Goal: Information Seeking & Learning: Compare options

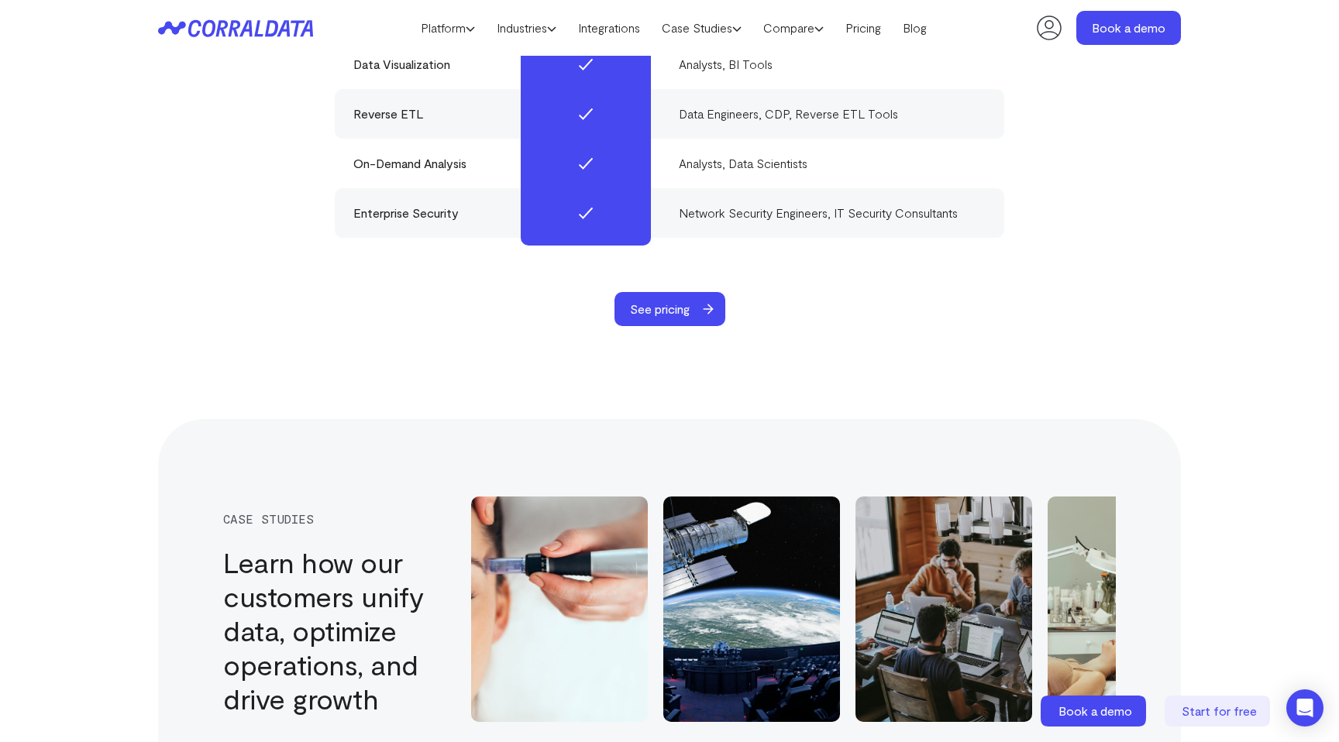
scroll to position [5014, 0]
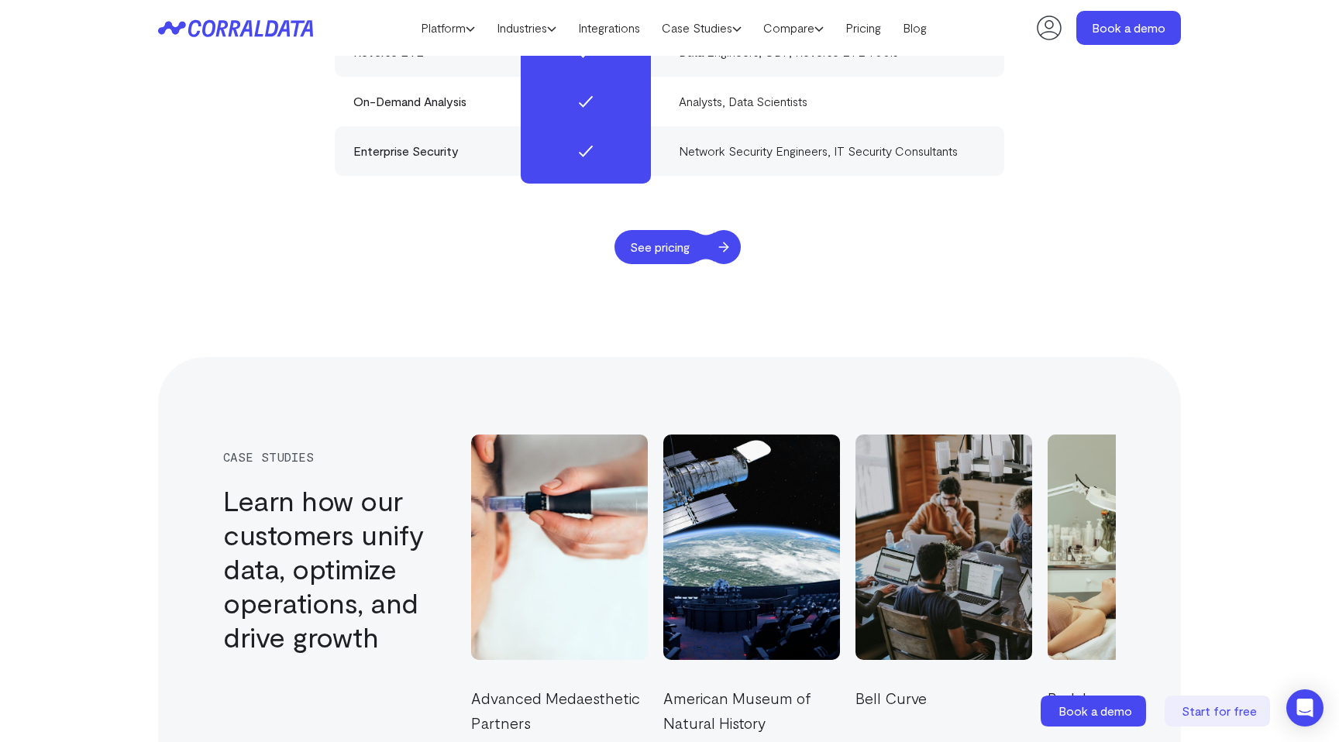
click at [684, 230] on span "See pricing" at bounding box center [660, 247] width 91 height 34
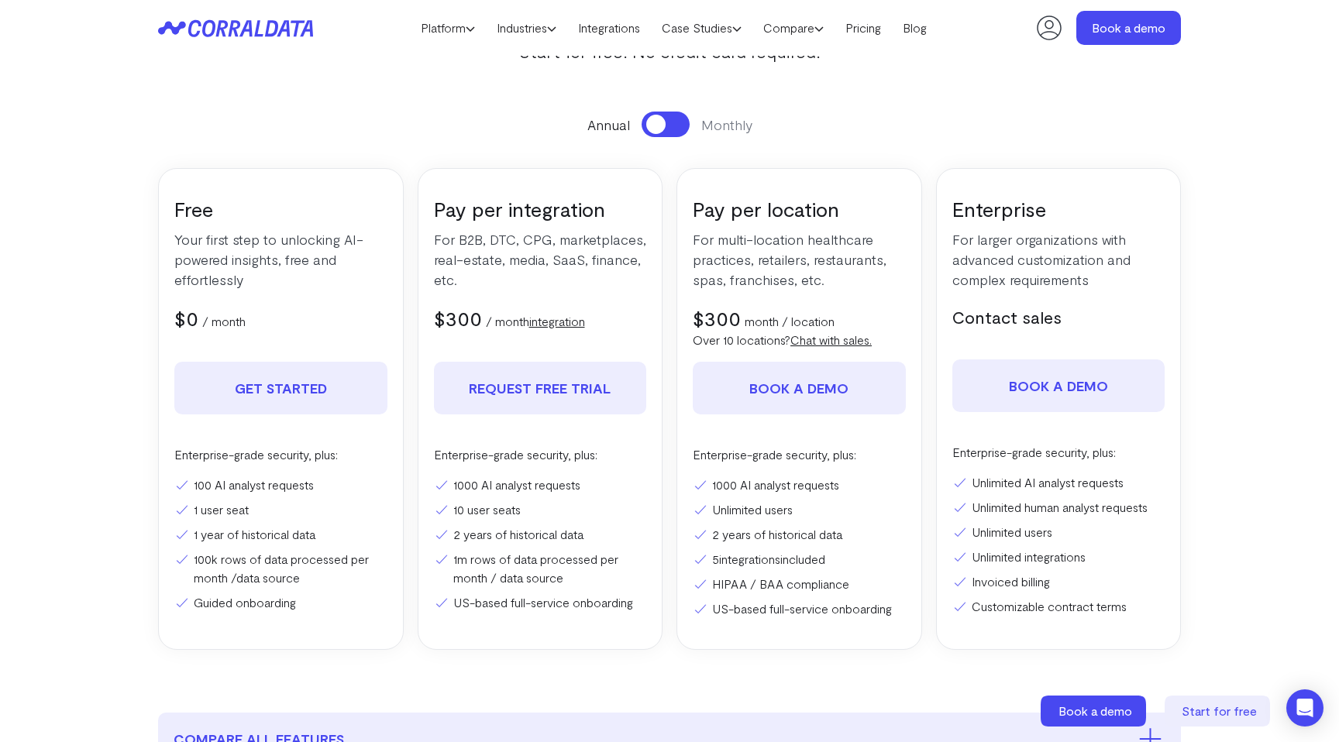
scroll to position [166, 0]
click at [684, 124] on button at bounding box center [666, 125] width 48 height 26
click at [653, 129] on button at bounding box center [666, 125] width 48 height 26
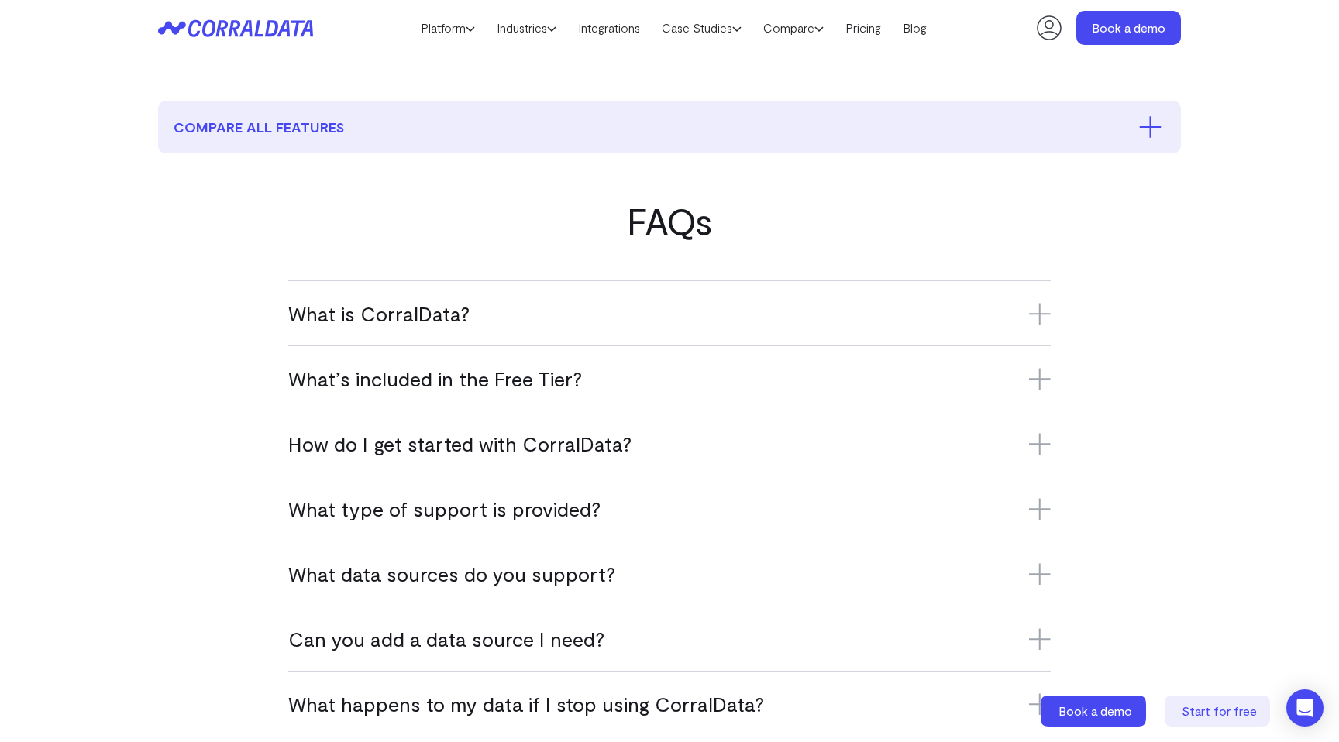
scroll to position [0, 0]
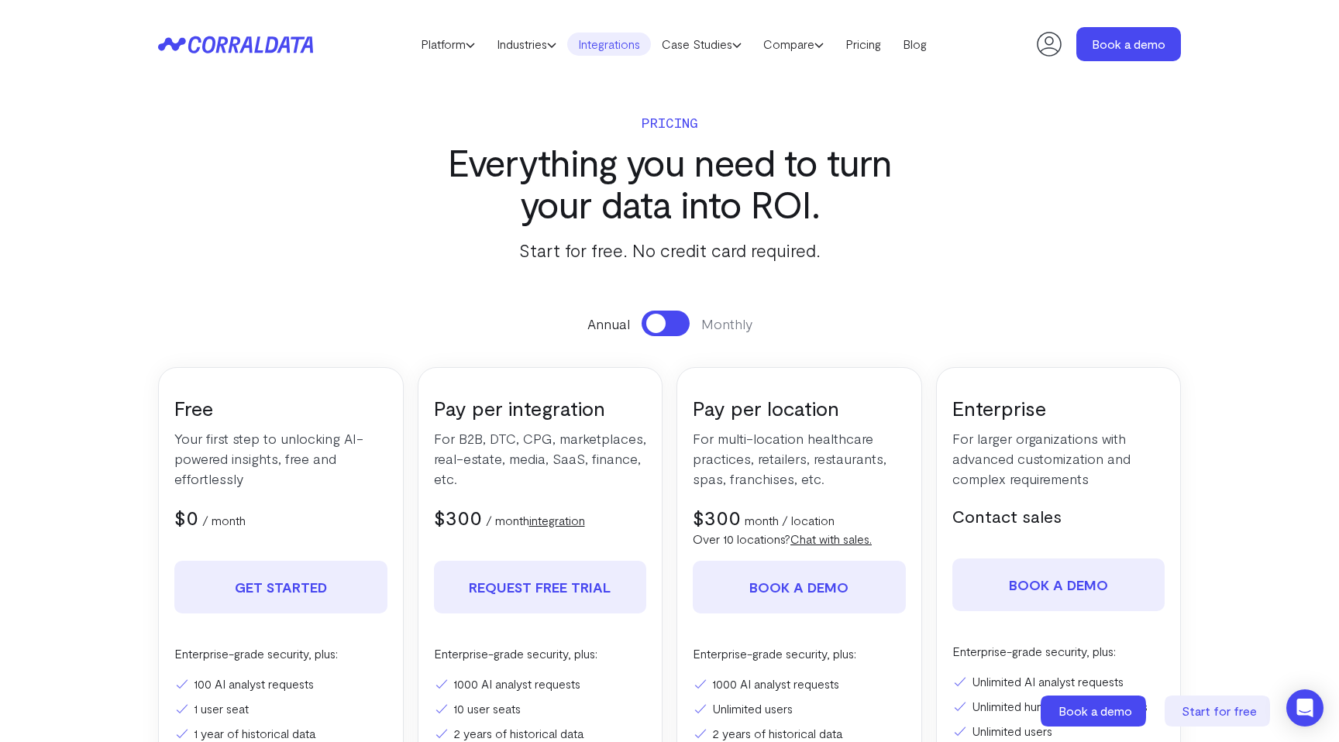
click at [618, 43] on link "Integrations" at bounding box center [609, 44] width 84 height 23
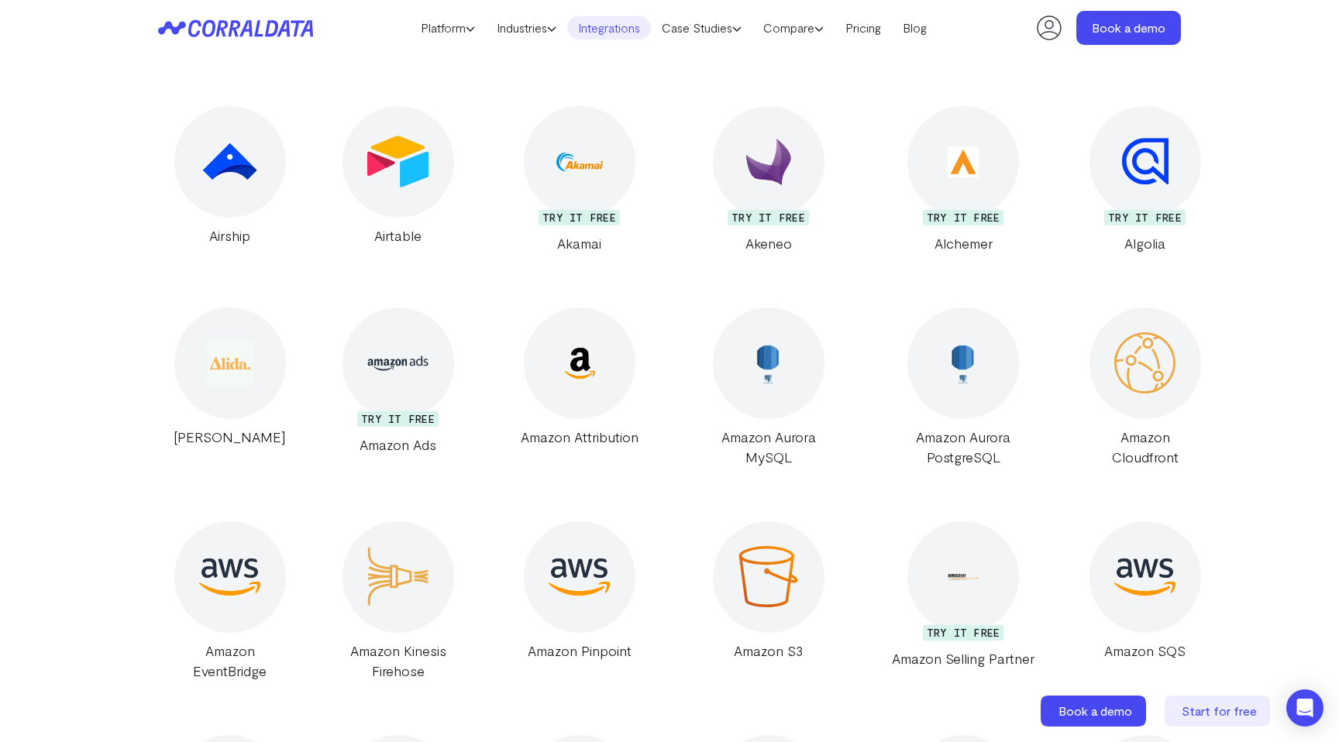
scroll to position [959, 0]
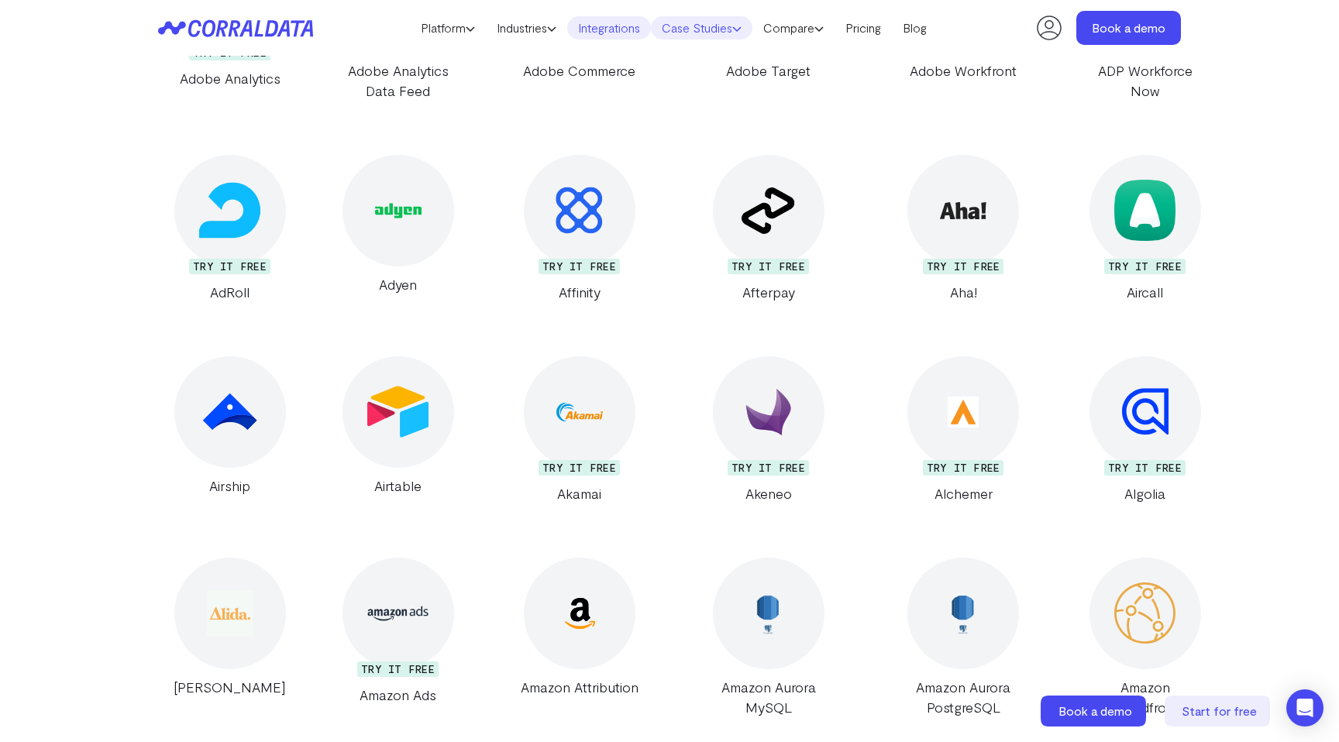
click at [733, 29] on link "Case Studies" at bounding box center [702, 27] width 102 height 23
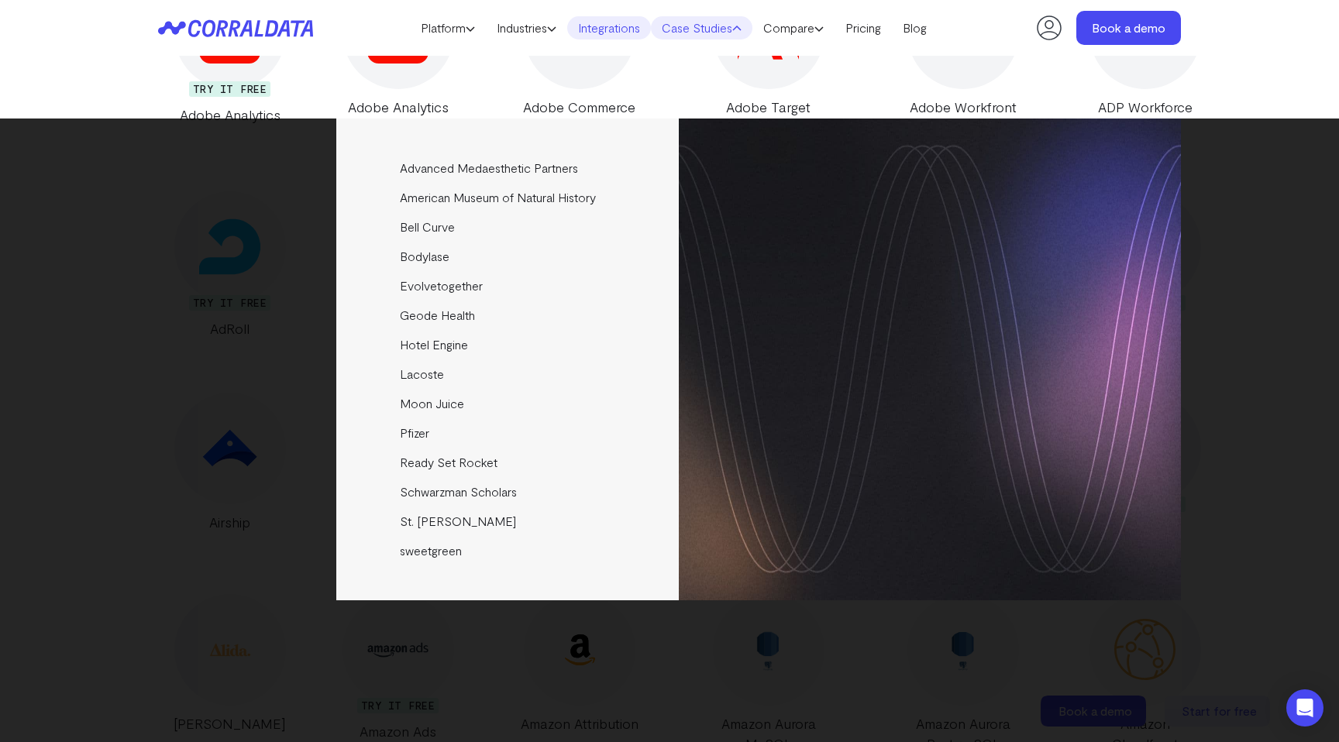
scroll to position [928, 0]
click at [429, 69] on div at bounding box center [399, 29] width 112 height 112
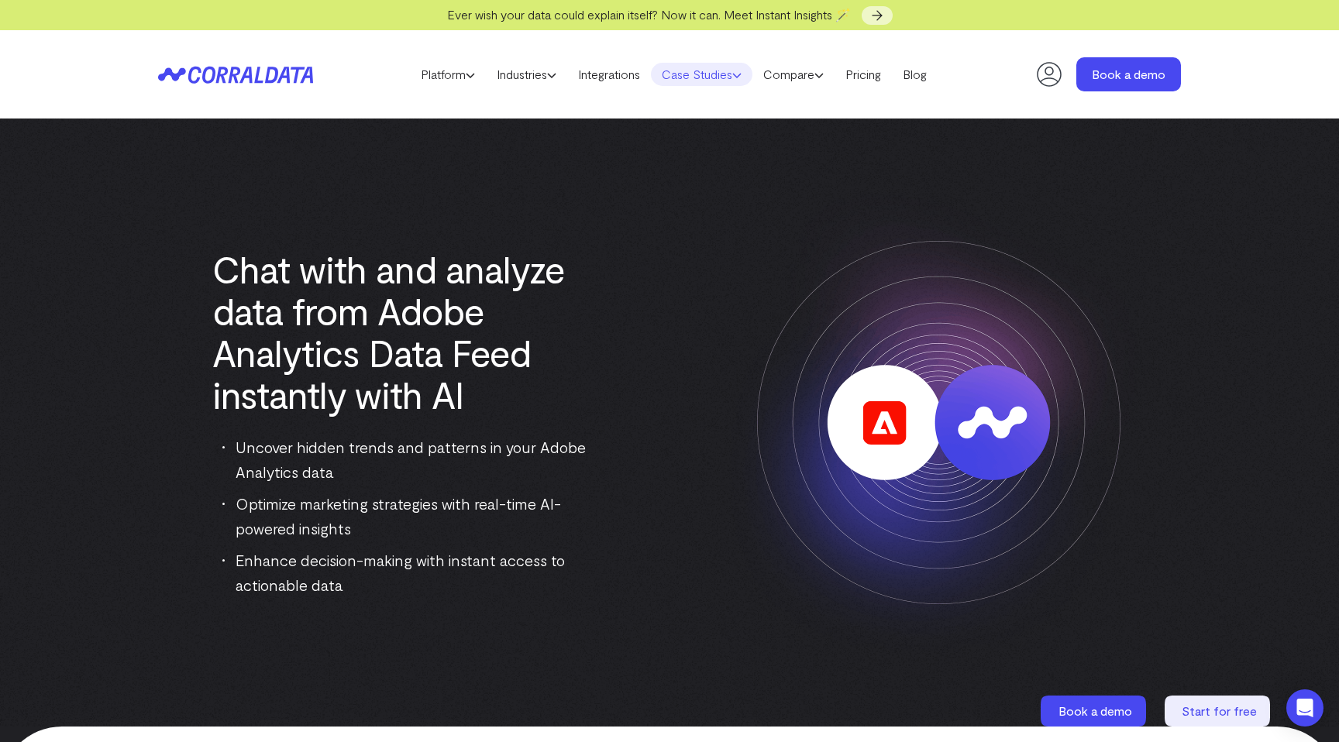
click at [682, 74] on link "Case Studies" at bounding box center [702, 74] width 102 height 23
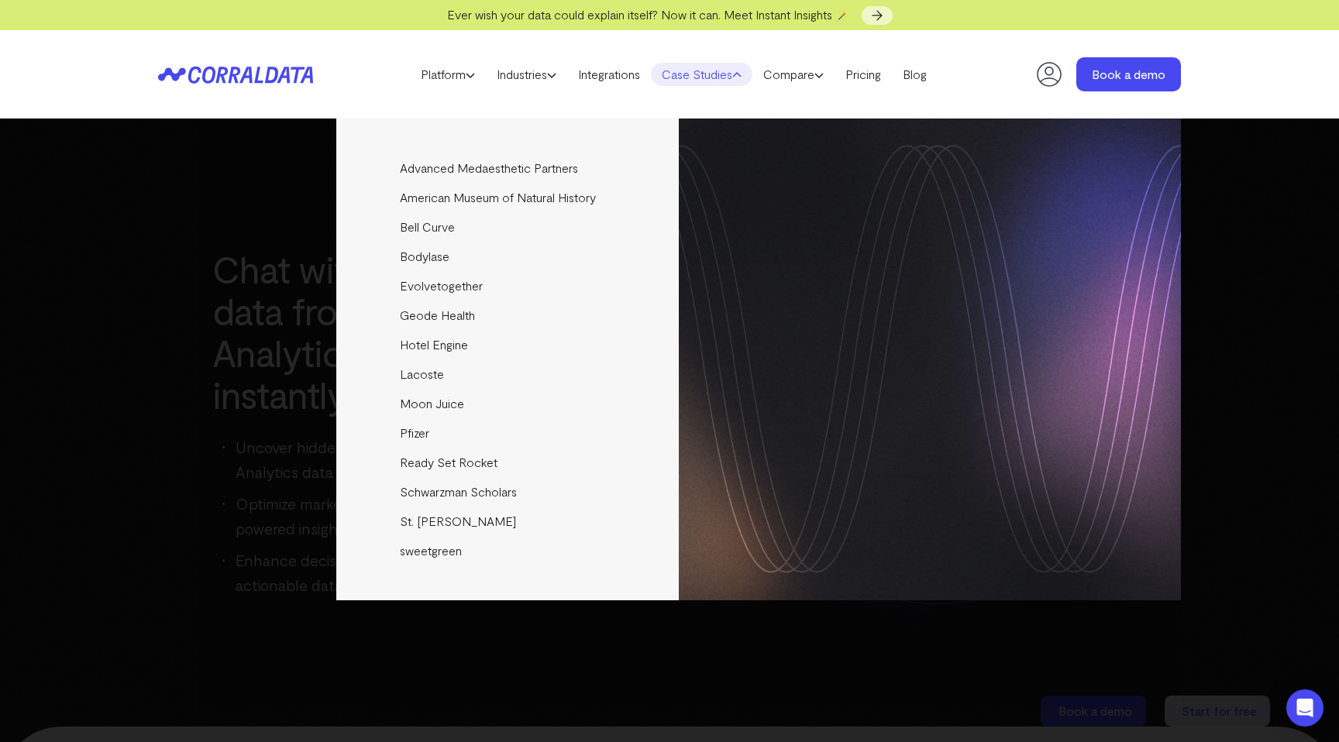
click at [257, 68] on icon at bounding box center [225, 74] width 75 height 17
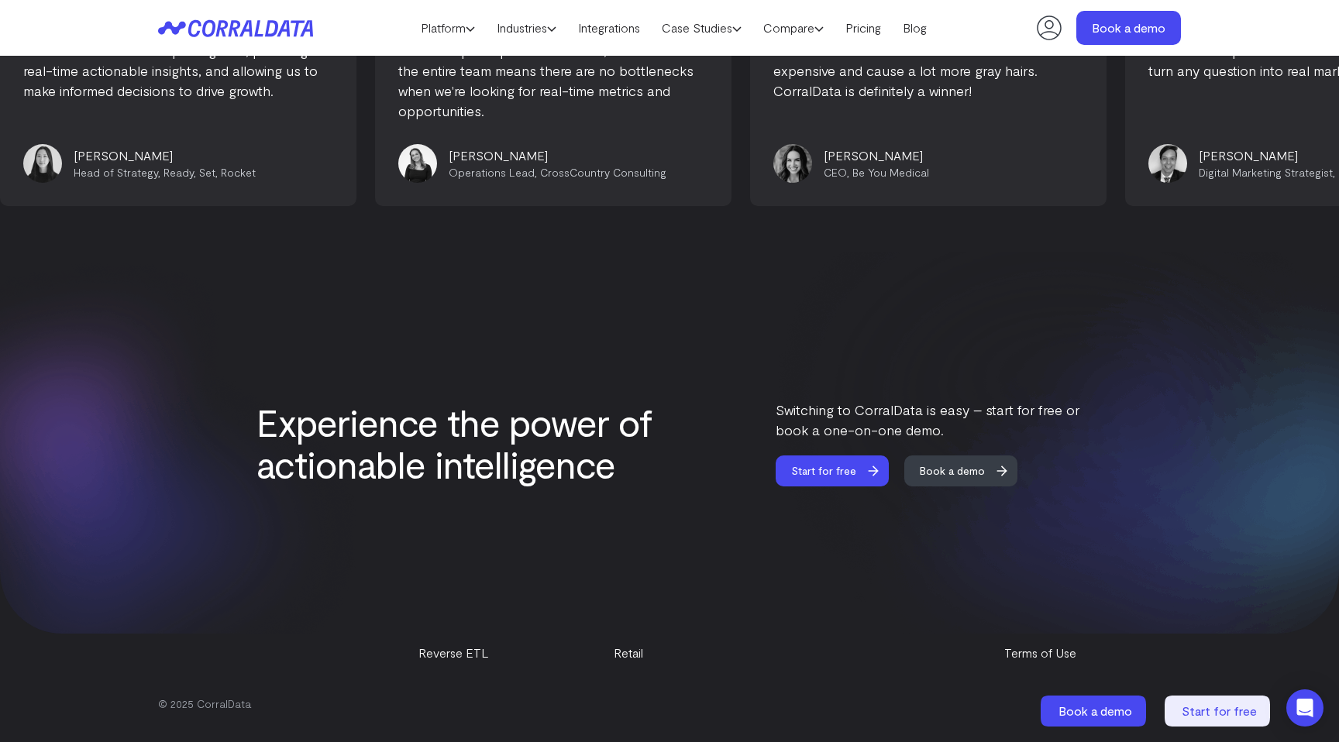
scroll to position [6475, 0]
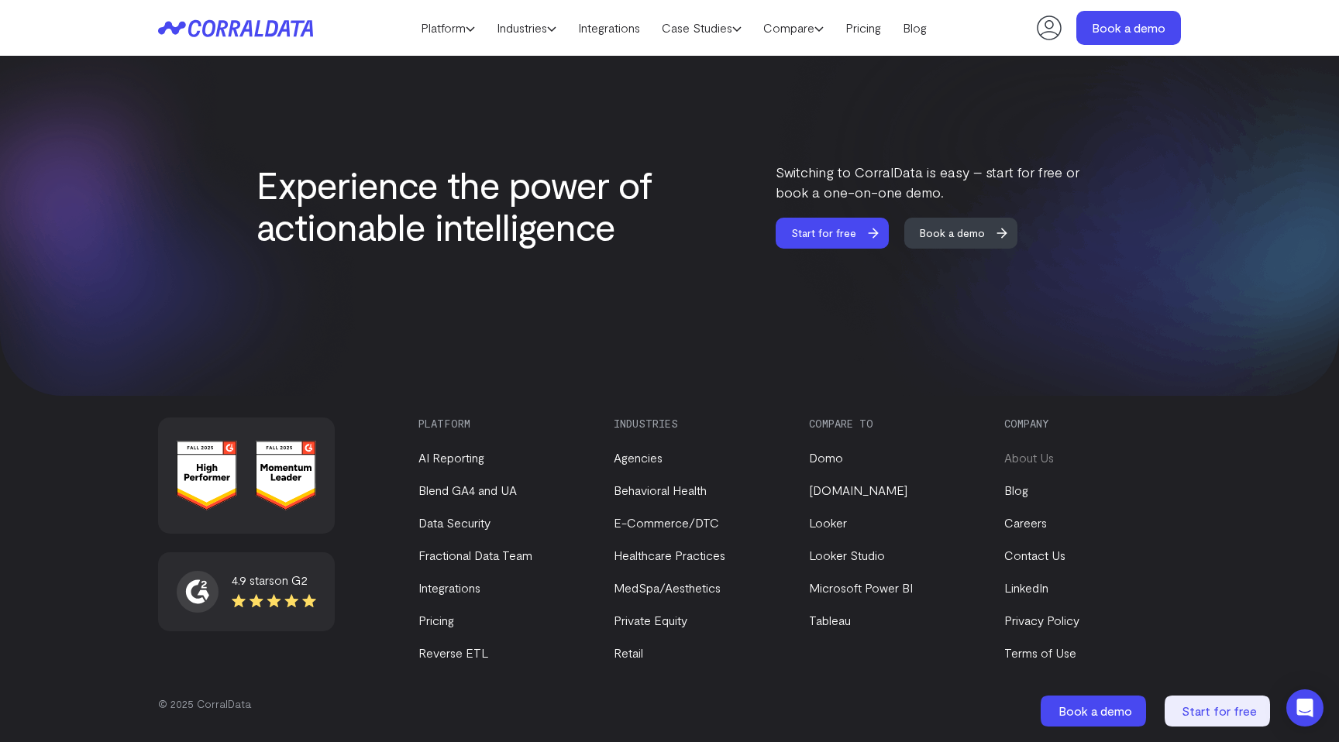
click at [1049, 456] on link "About Us" at bounding box center [1029, 457] width 50 height 15
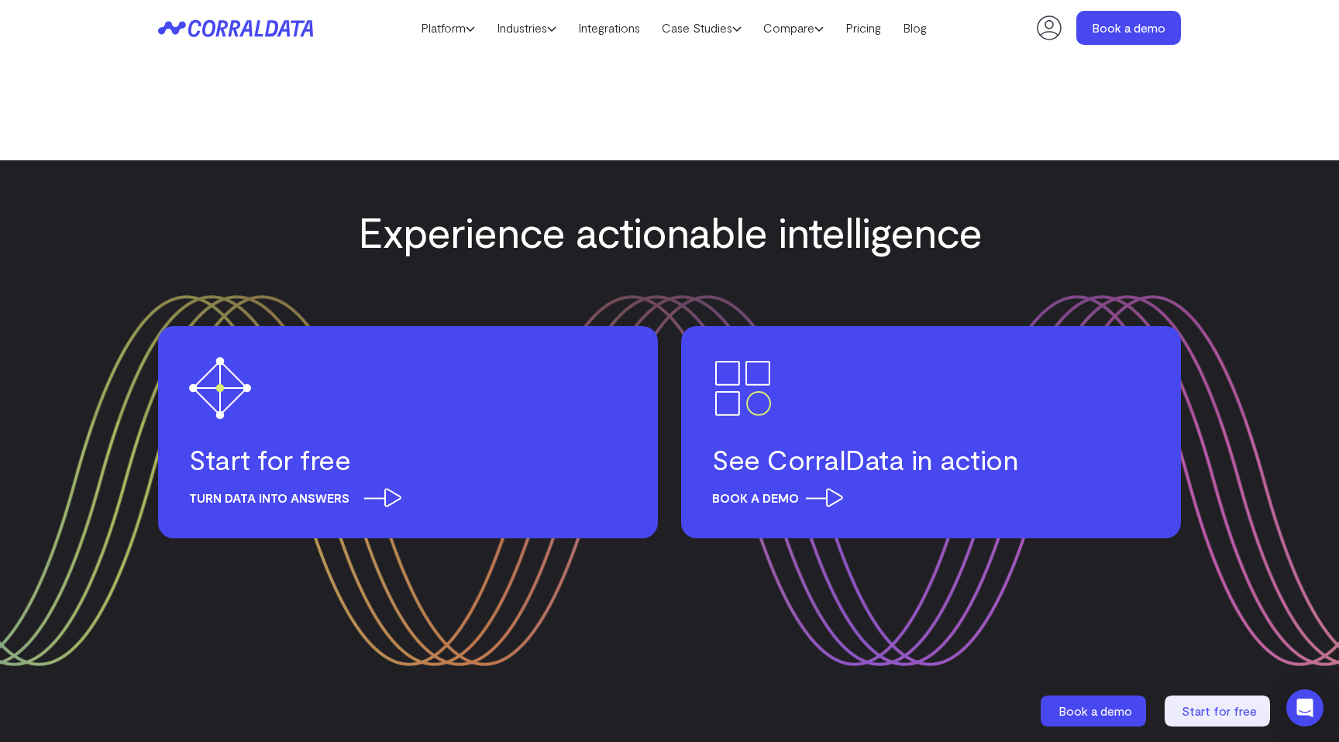
scroll to position [1938, 0]
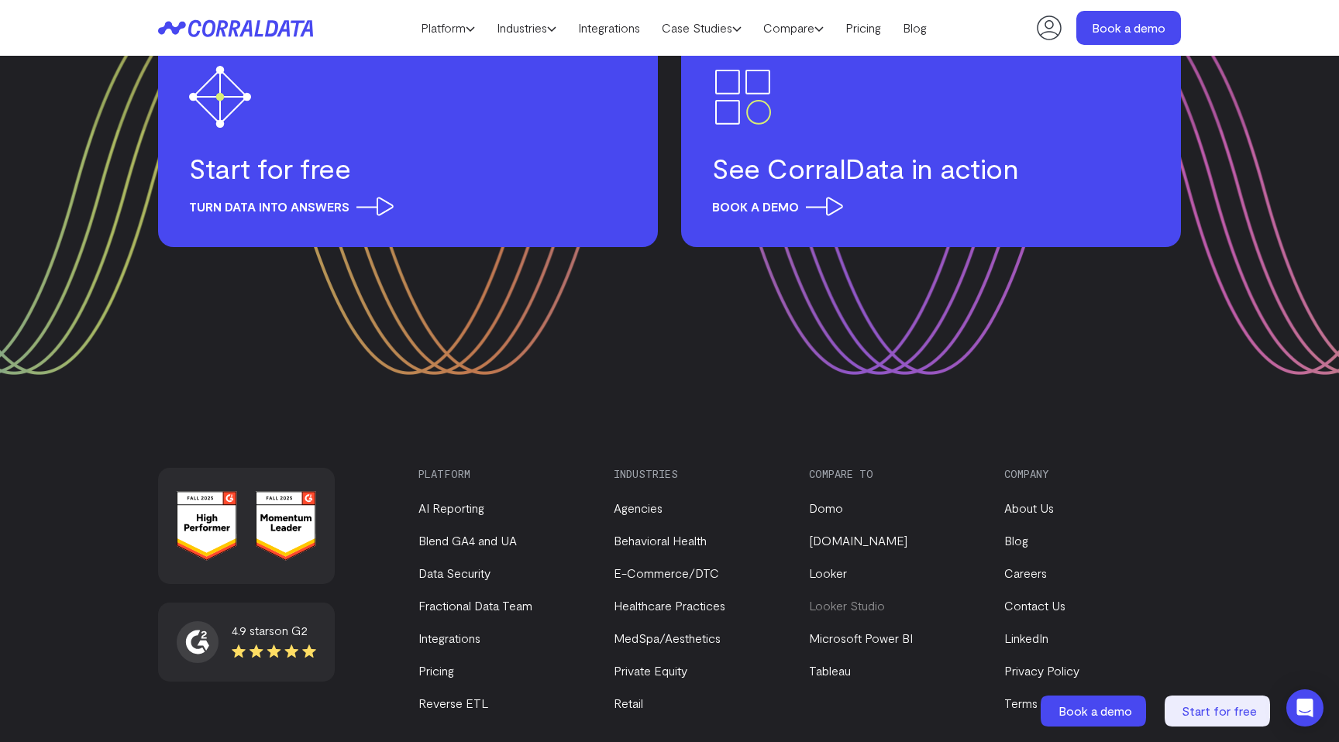
click at [844, 598] on link "Looker Studio" at bounding box center [847, 605] width 76 height 15
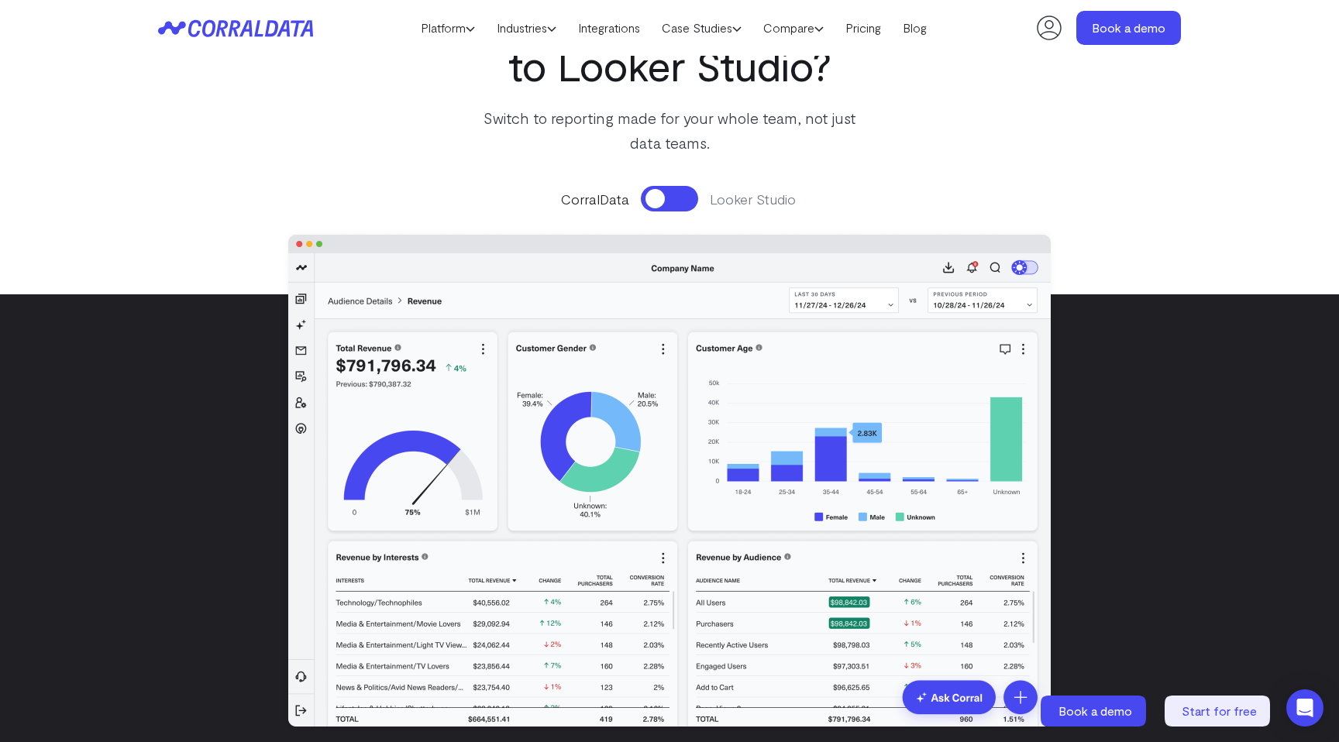
scroll to position [182, 0]
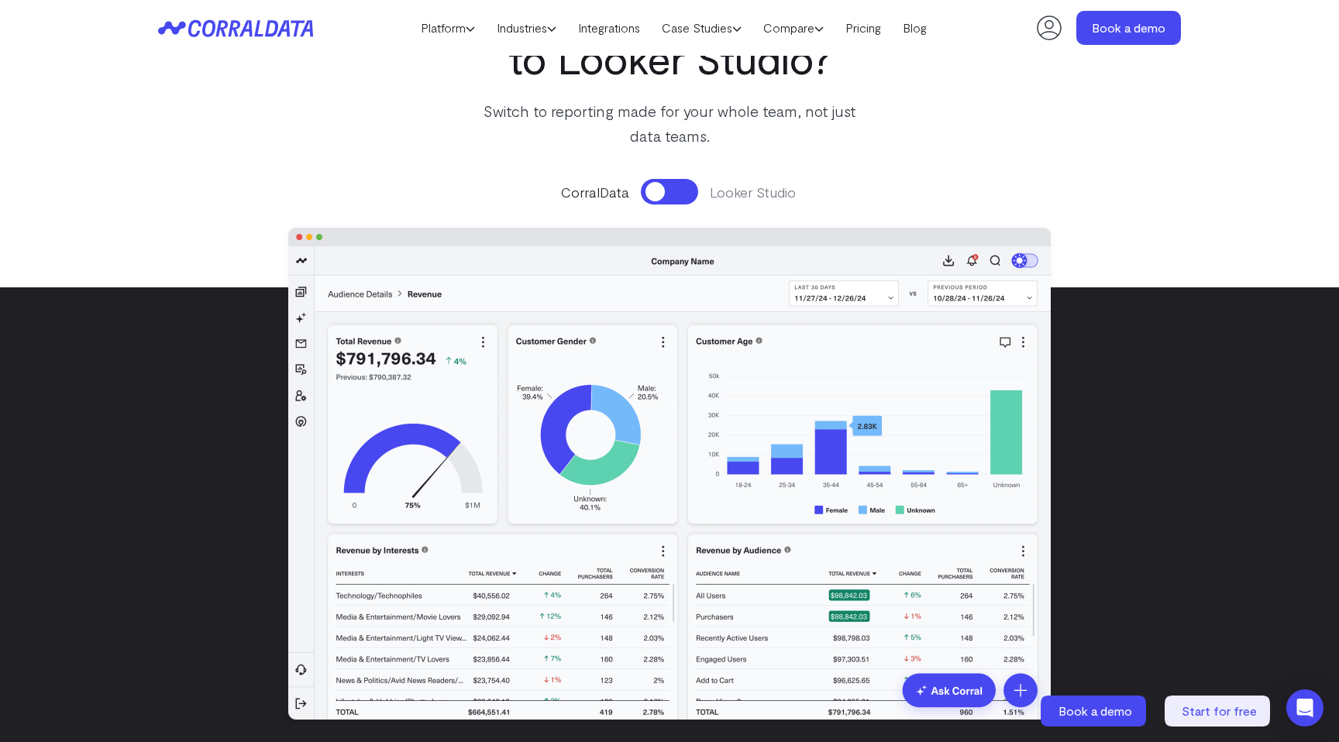
click at [689, 194] on button at bounding box center [669, 192] width 57 height 26
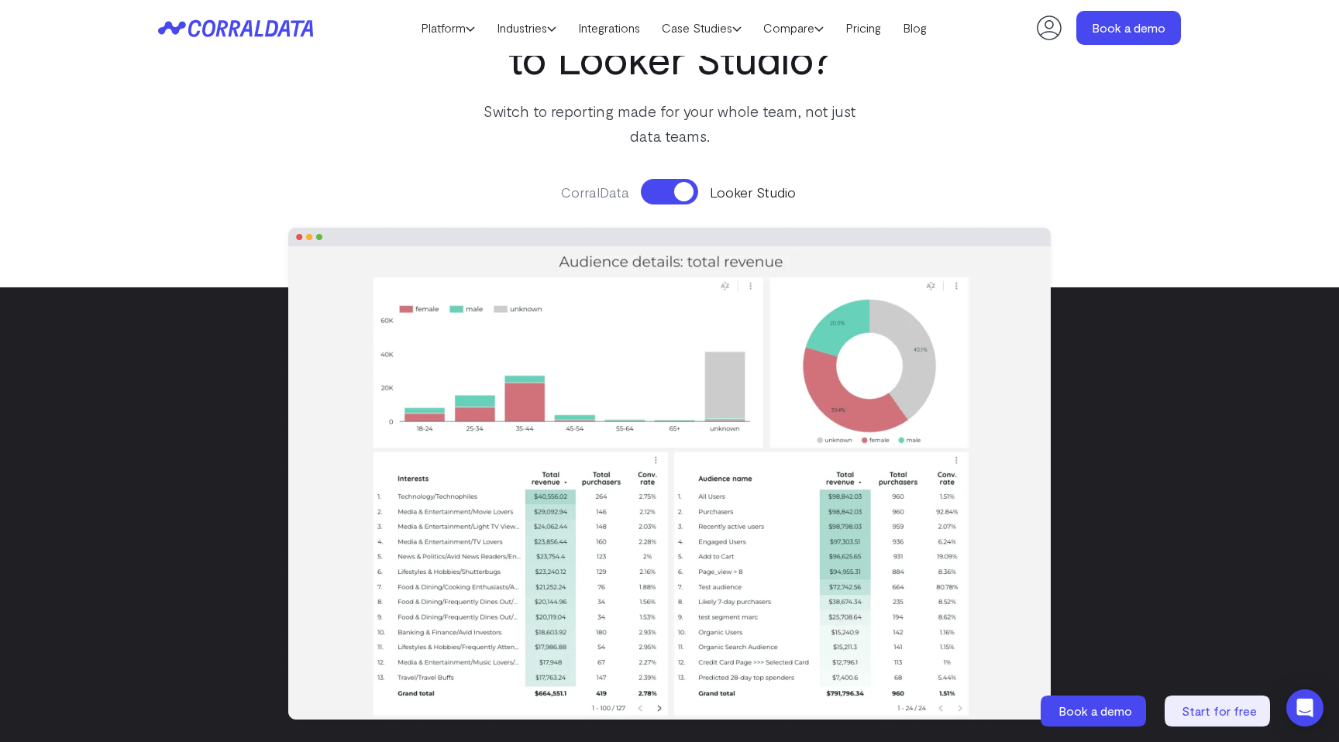
click at [653, 191] on button at bounding box center [669, 192] width 57 height 26
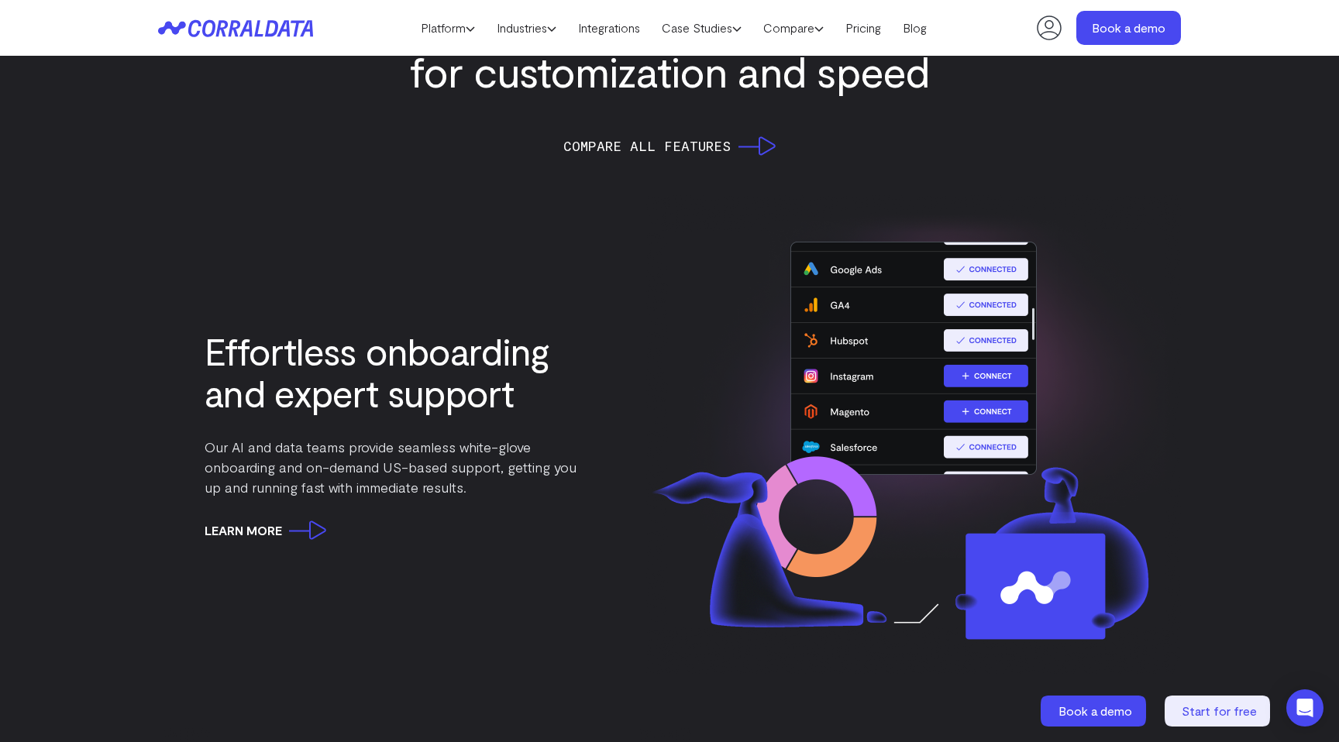
scroll to position [1935, 0]
